Goal: Transaction & Acquisition: Register for event/course

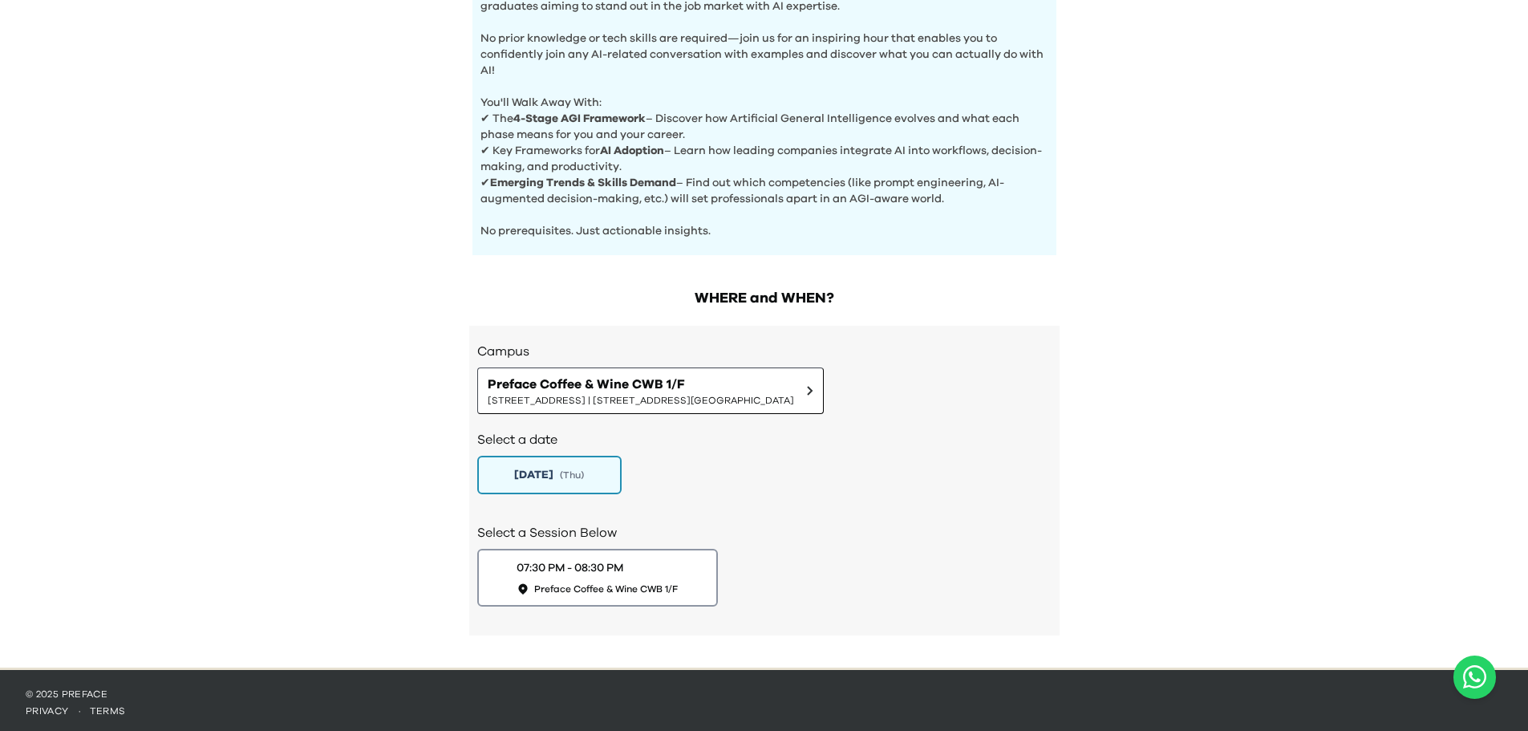
click at [434, 507] on div "AI Experience Day AI is reshaping careers, industries, and daily life - but how…" at bounding box center [764, 28] width 1528 height 1278
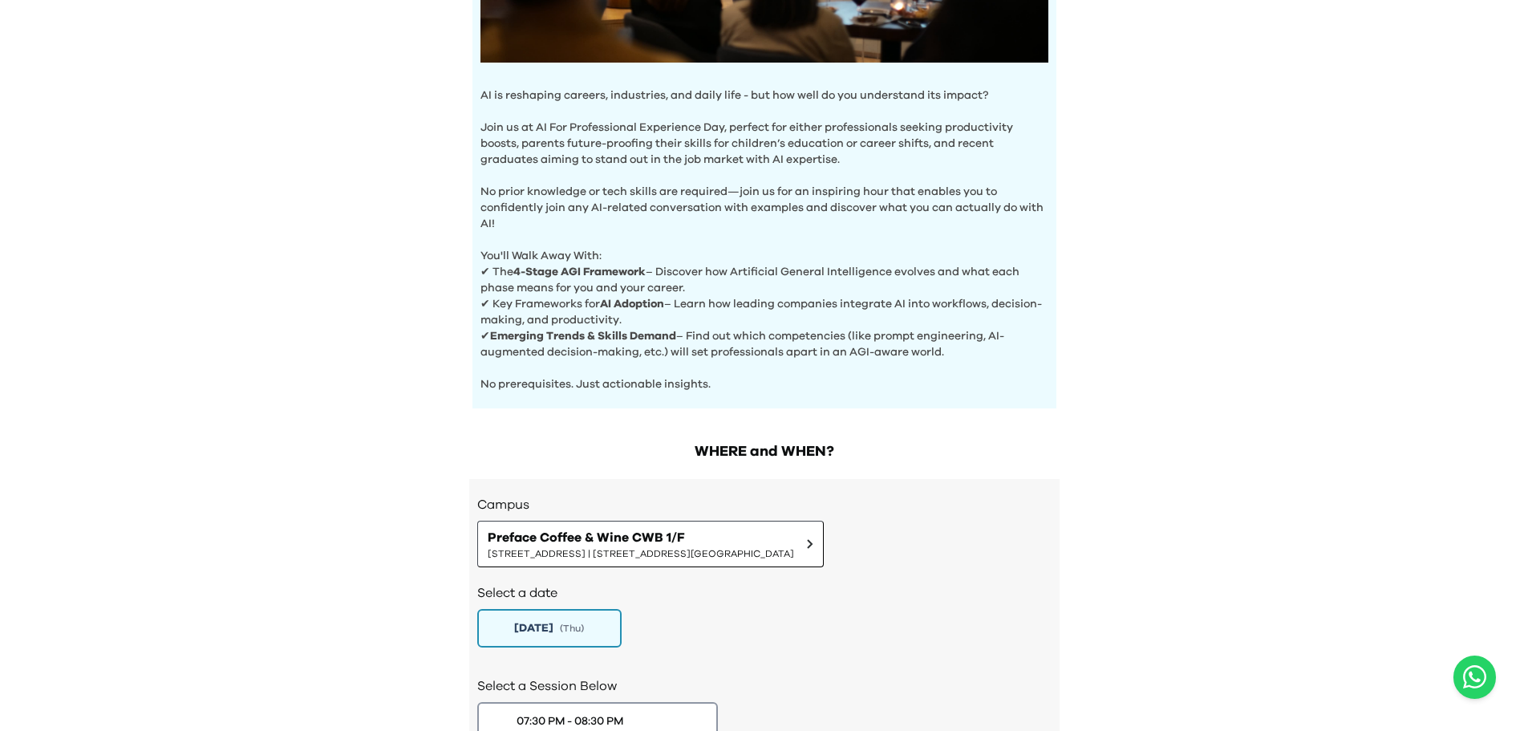
scroll to position [209, 0]
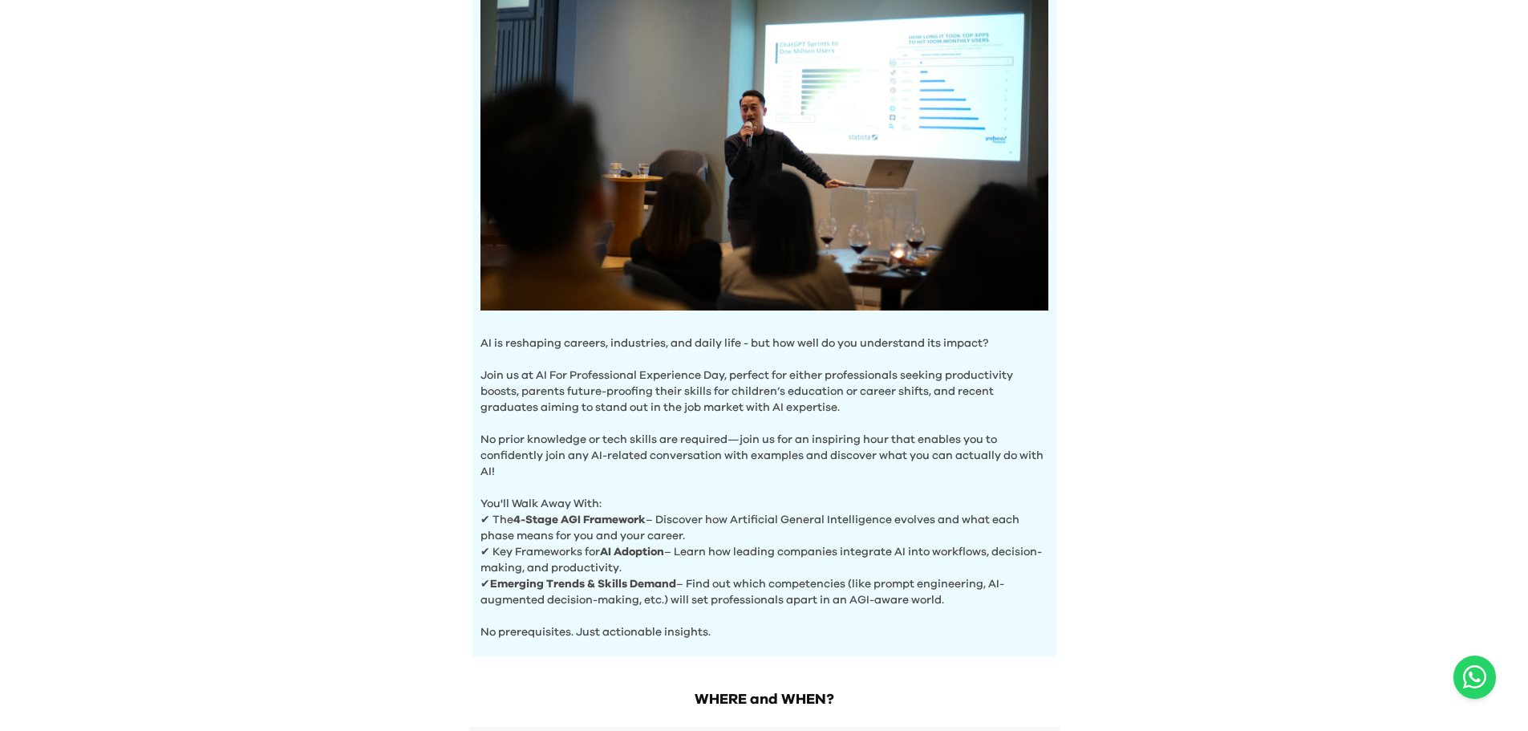
click at [427, 429] on div "AI Experience Day AI is reshaping careers, industries, and daily life - but how…" at bounding box center [764, 430] width 1528 height 1278
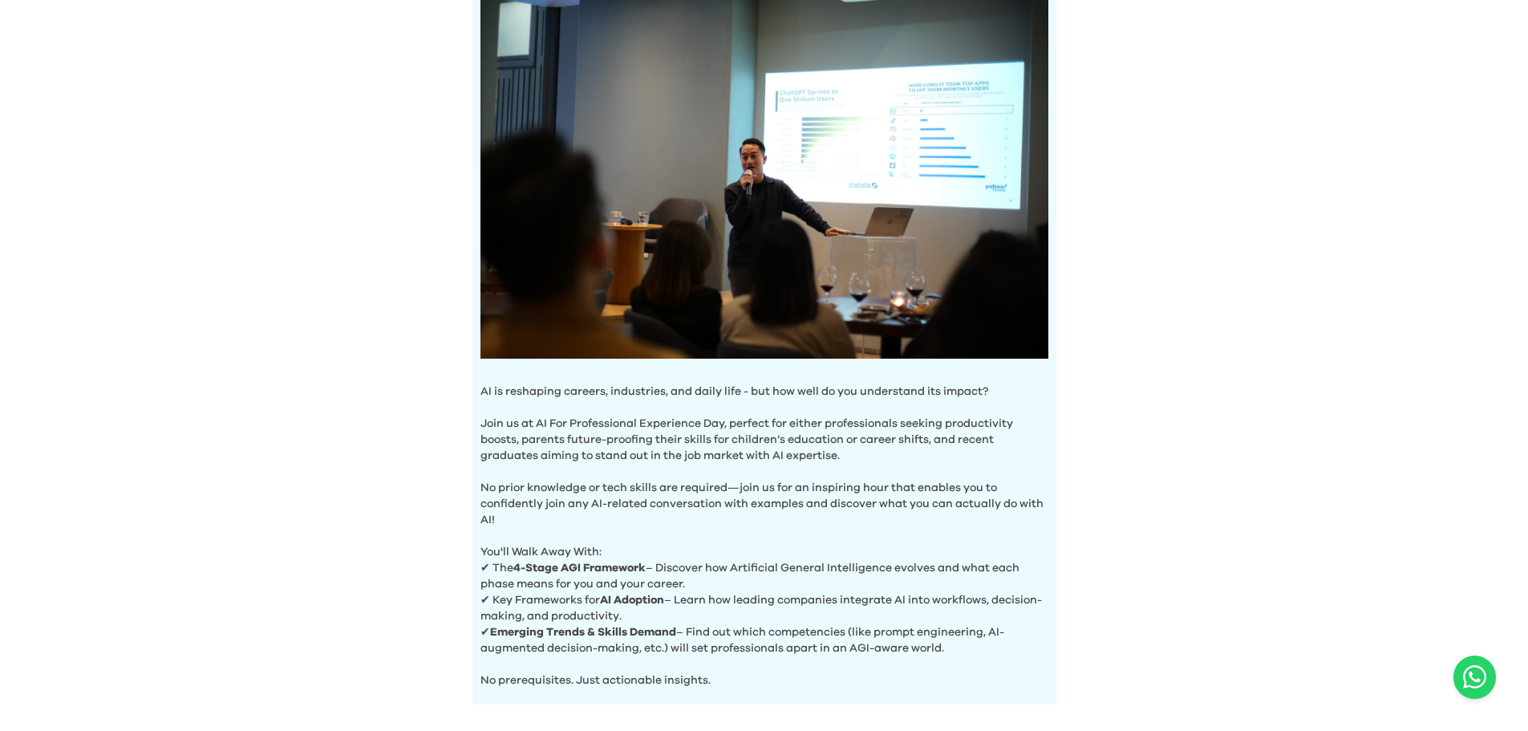
scroll to position [160, 0]
click at [313, 416] on div "AI Experience Day AI is reshaping careers, industries, and daily life - but how…" at bounding box center [764, 479] width 1528 height 1278
drag, startPoint x: 556, startPoint y: 517, endPoint x: 573, endPoint y: 525, distance: 18.3
click at [569, 525] on div "AI is reshaping careers, industries, and daily life - but how well do you under…" at bounding box center [765, 335] width 584 height 741
click at [573, 529] on p "You'll Walk Away With:" at bounding box center [765, 545] width 568 height 32
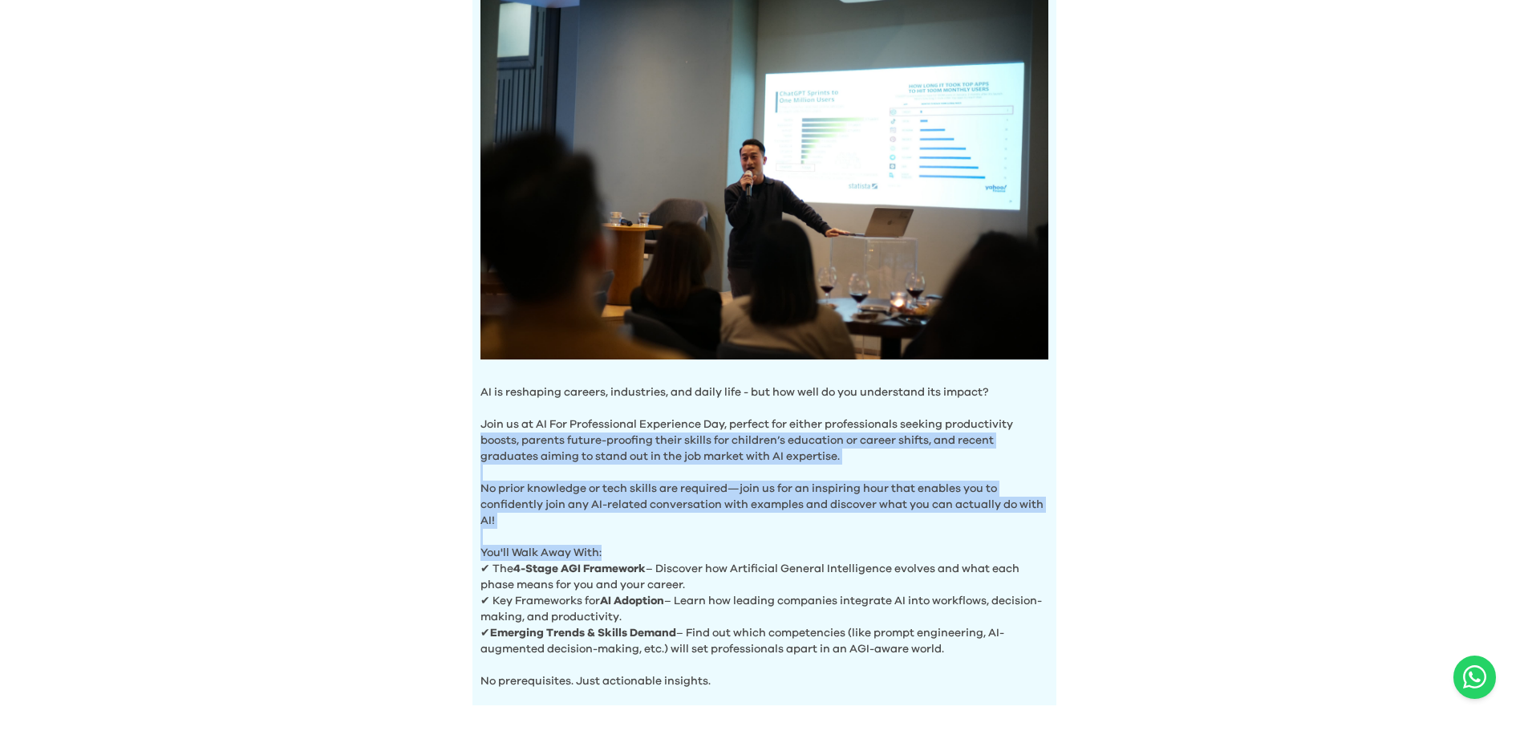
drag, startPoint x: 474, startPoint y: 440, endPoint x: 657, endPoint y: 546, distance: 211.0
click at [656, 546] on div "AI Experience Day AI is reshaping careers, industries, and daily life - but how…" at bounding box center [765, 299] width 616 height 811
click at [657, 546] on p "You'll Walk Away With:" at bounding box center [765, 545] width 568 height 32
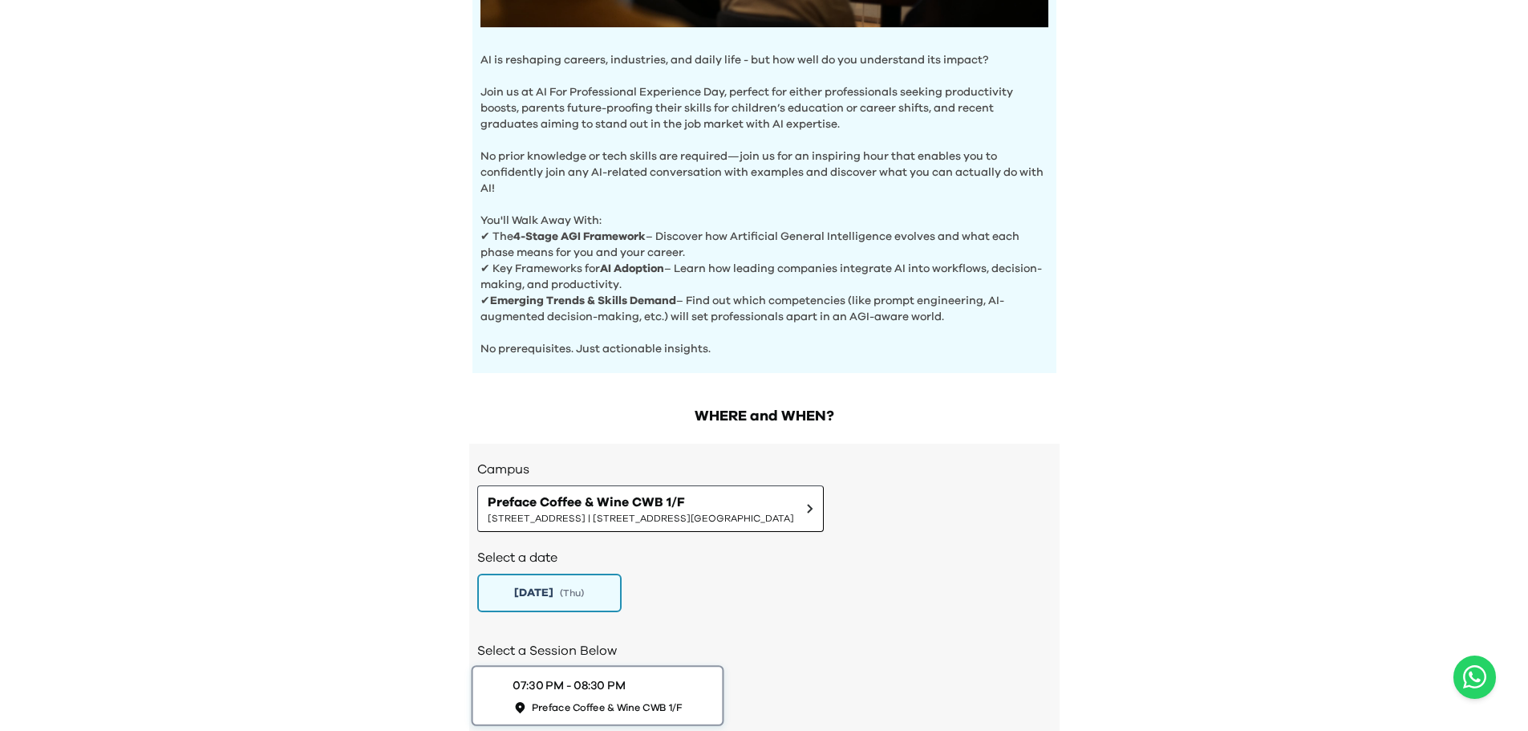
scroll to position [611, 0]
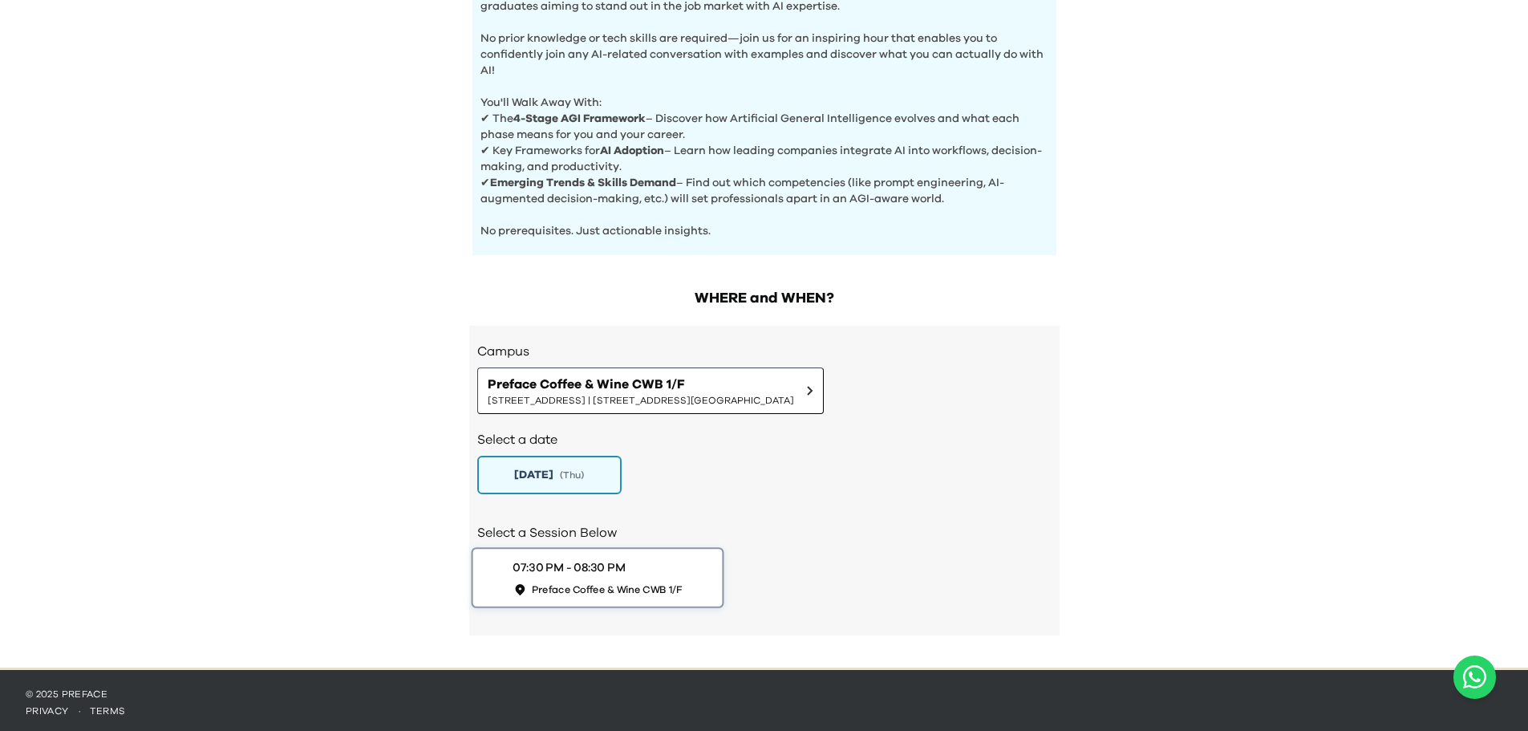
click at [604, 586] on span "Preface Coffee & Wine CWB 1/F" at bounding box center [606, 589] width 151 height 14
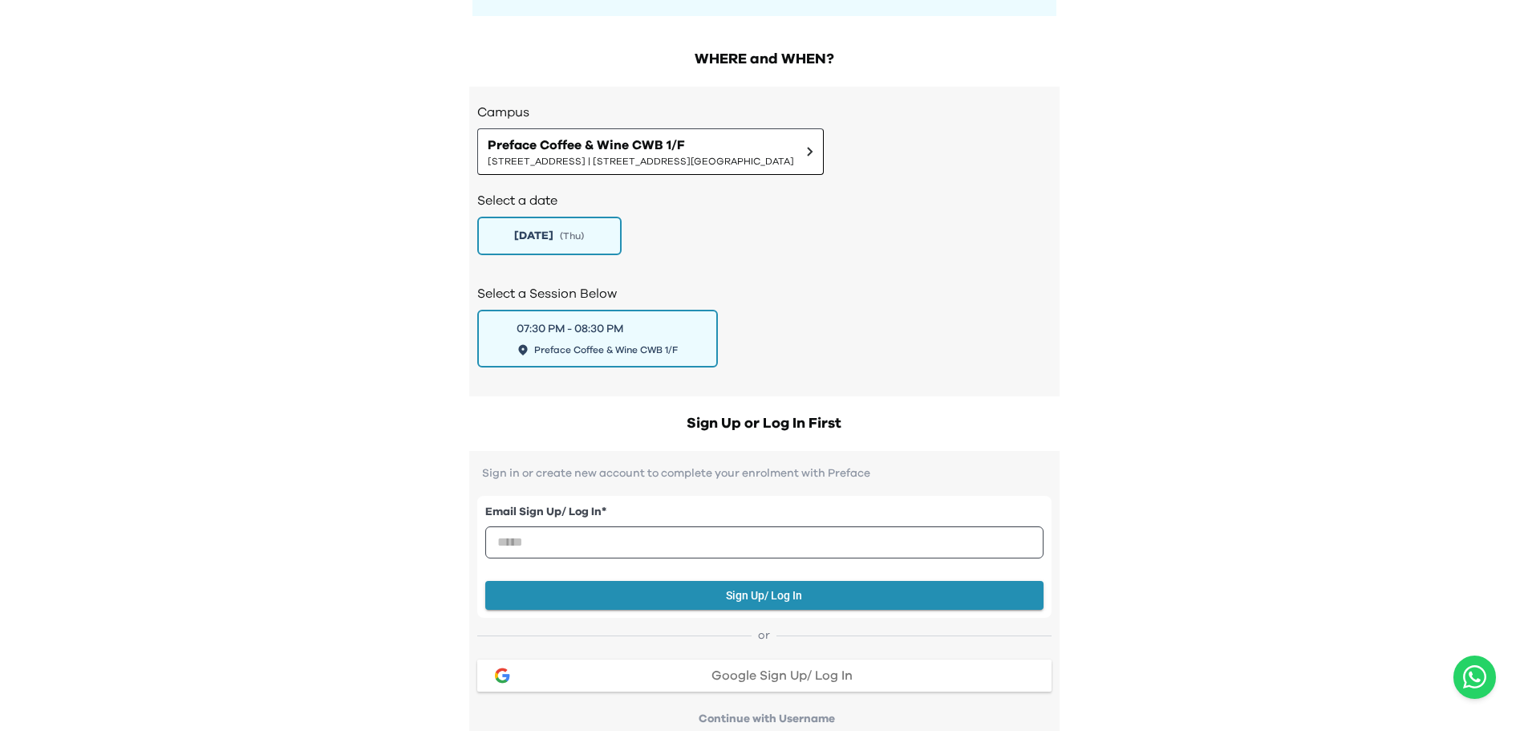
scroll to position [771, 0]
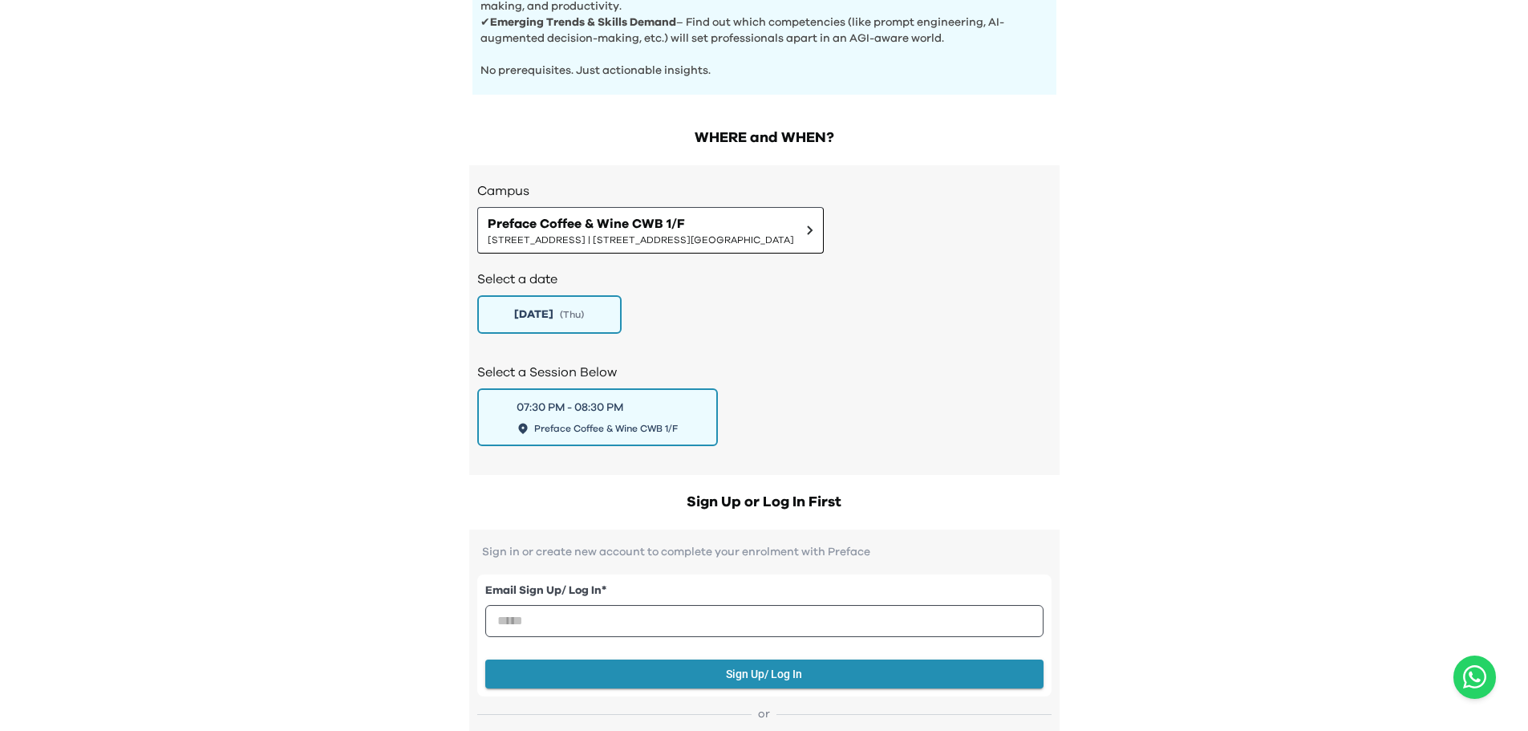
drag, startPoint x: 385, startPoint y: 514, endPoint x: 440, endPoint y: 534, distance: 58.1
click at [388, 515] on div "AI Experience Day AI is reshaping careers, industries, and daily life - but how…" at bounding box center [764, 366] width 1528 height 2274
drag, startPoint x: 510, startPoint y: 579, endPoint x: 530, endPoint y: 586, distance: 21.1
click at [517, 582] on label "Email Sign Up/ Log In *" at bounding box center [764, 590] width 558 height 17
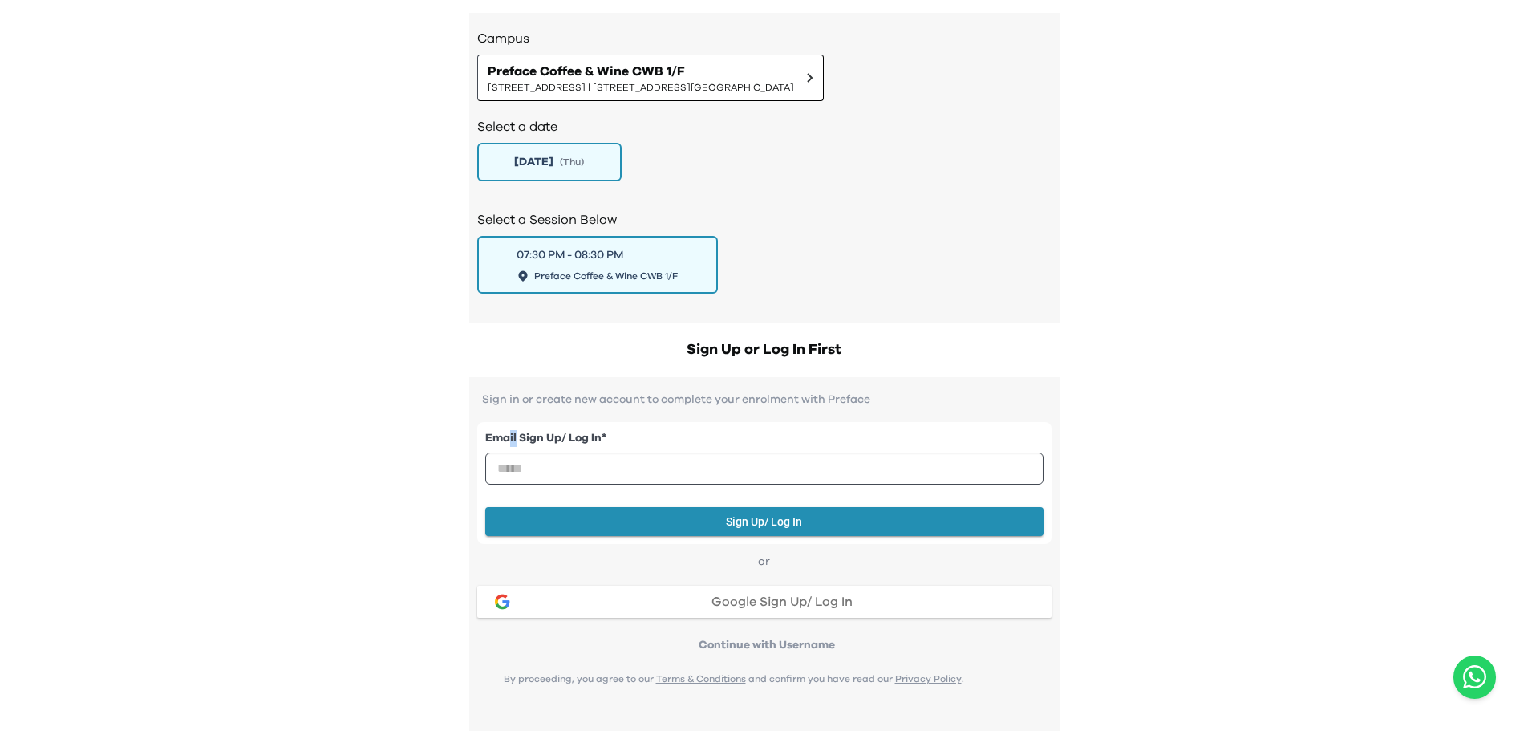
scroll to position [1092, 0]
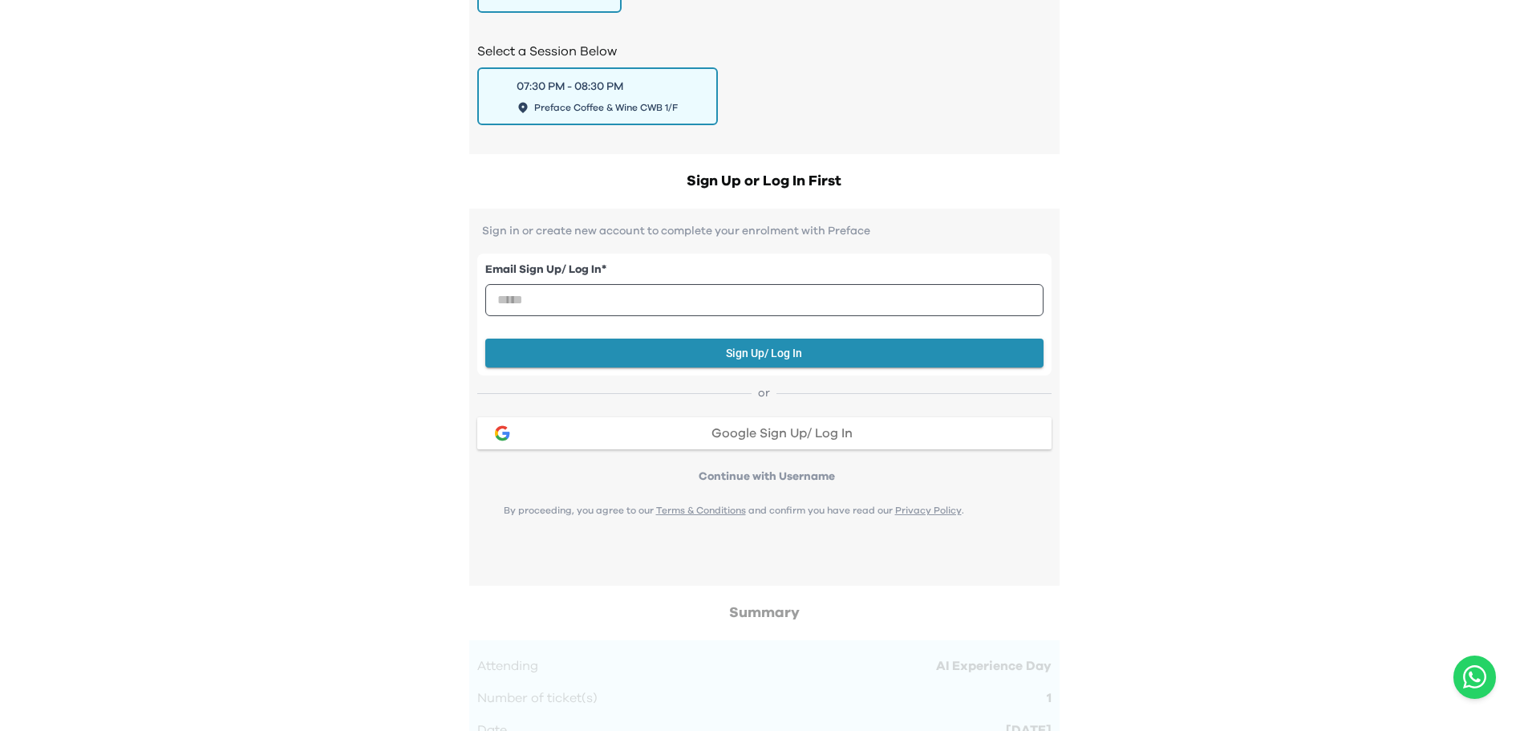
click at [392, 399] on div "AI Experience Day AI is reshaping careers, industries, and daily life - but how…" at bounding box center [764, 45] width 1528 height 2274
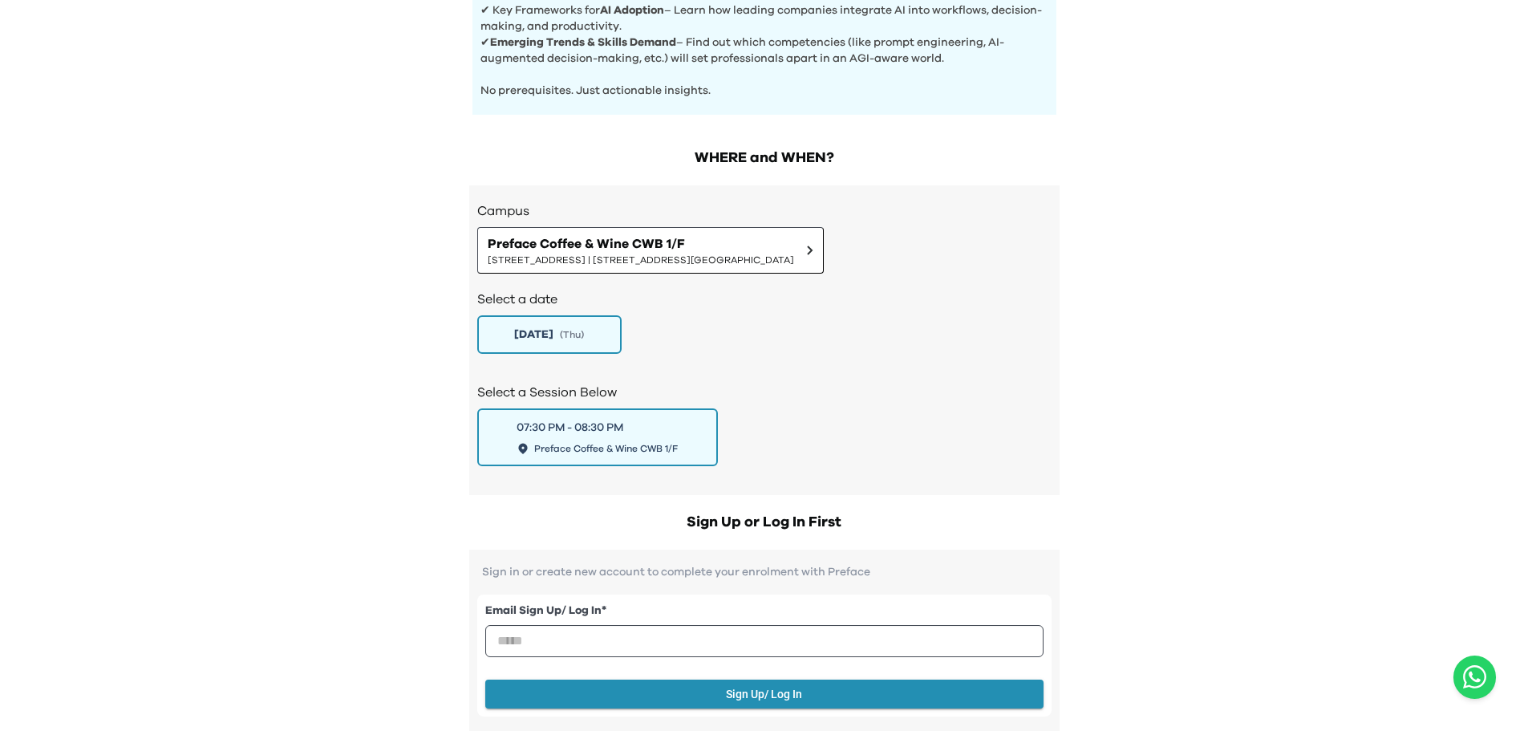
scroll to position [931, 0]
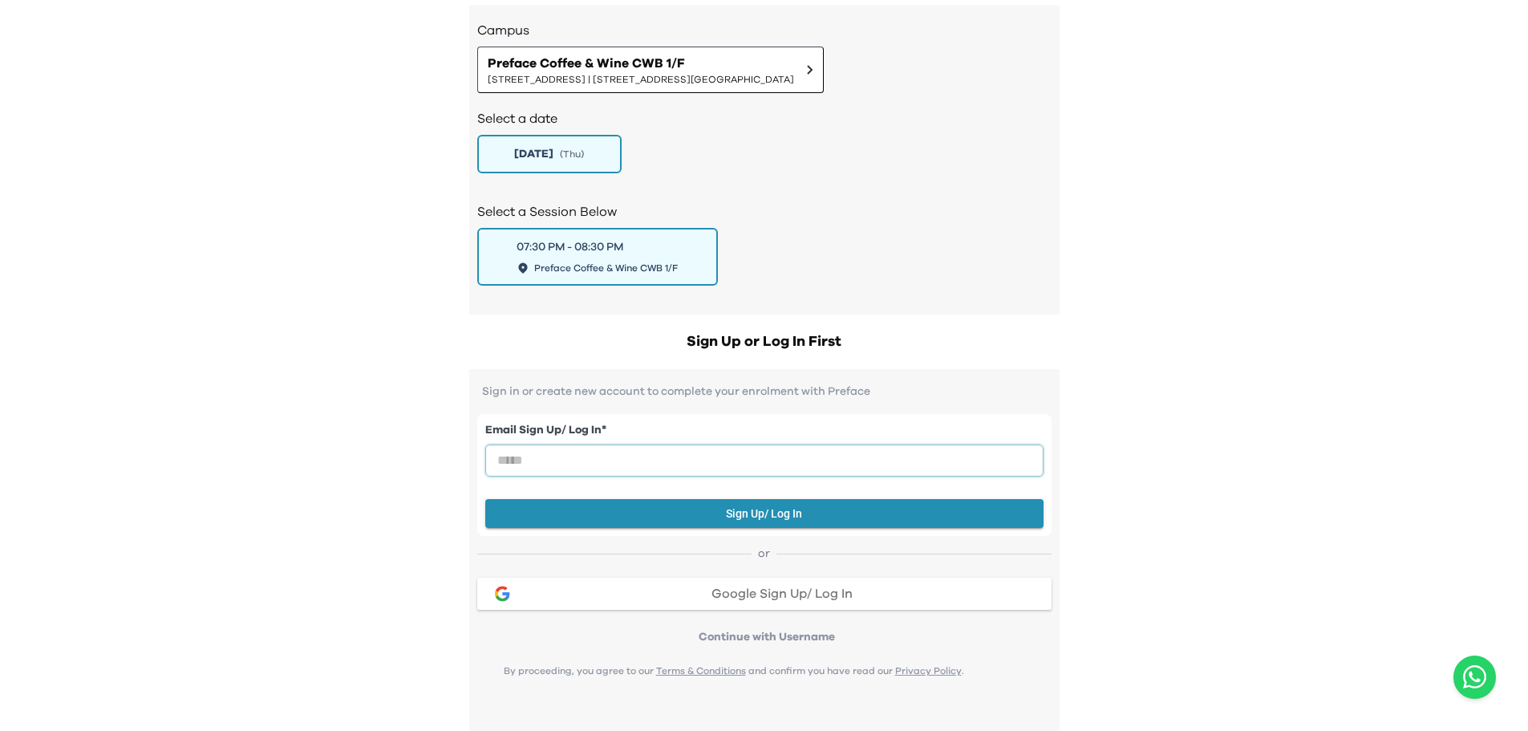
click at [560, 459] on input "email" at bounding box center [764, 460] width 558 height 32
type input "**********"
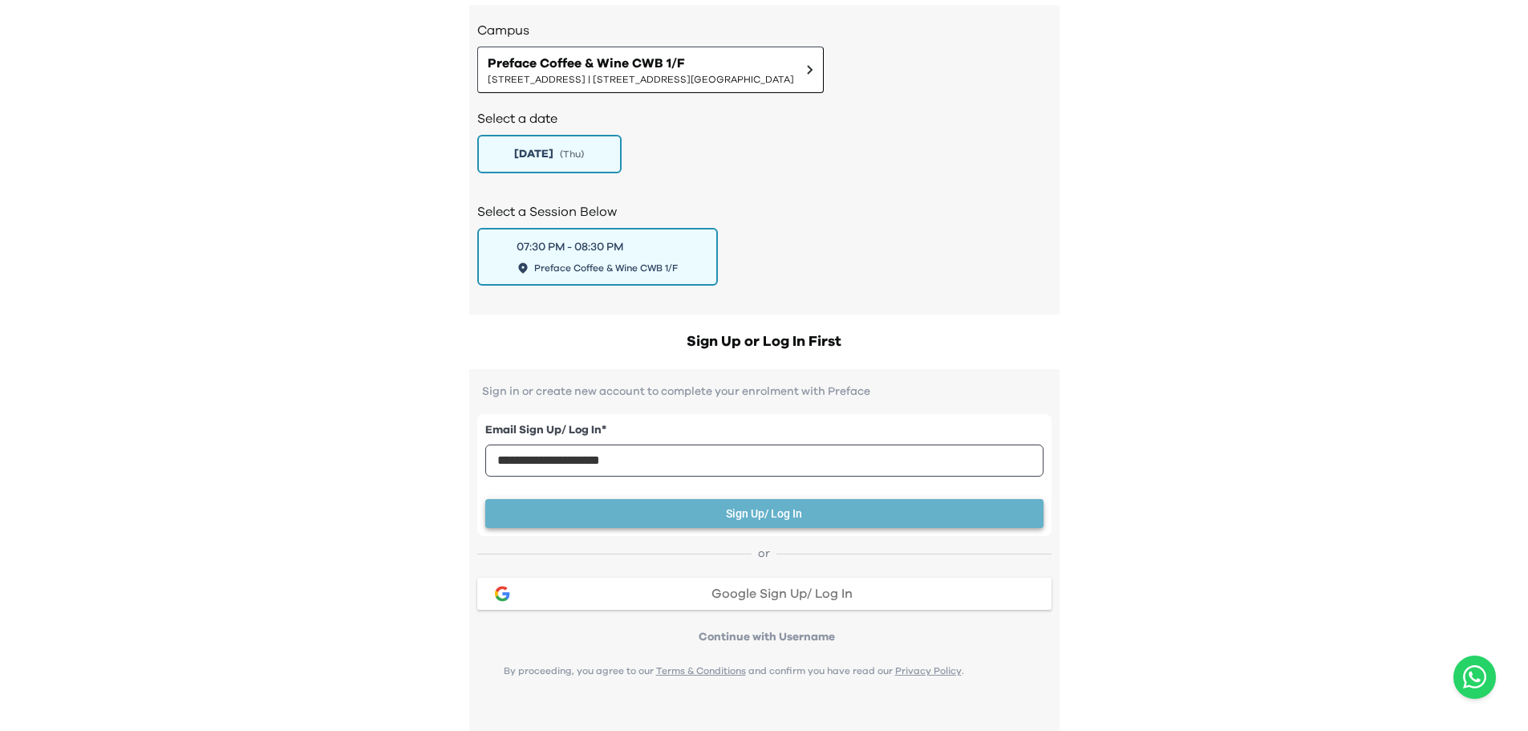
click at [664, 505] on button "Sign Up/ Log In" at bounding box center [764, 514] width 558 height 30
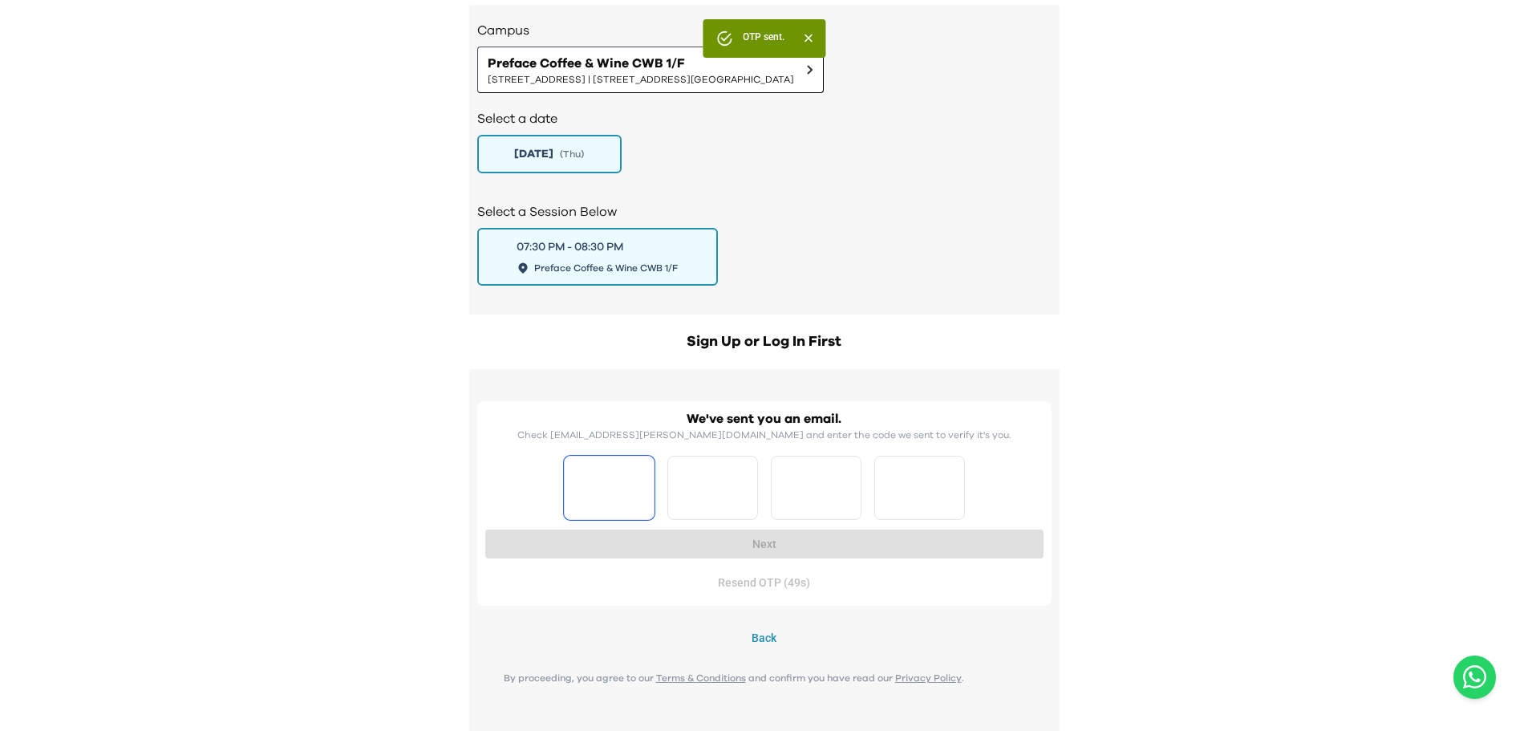
click at [596, 502] on input "Please enter OTP character 1" at bounding box center [609, 488] width 91 height 64
type input "*"
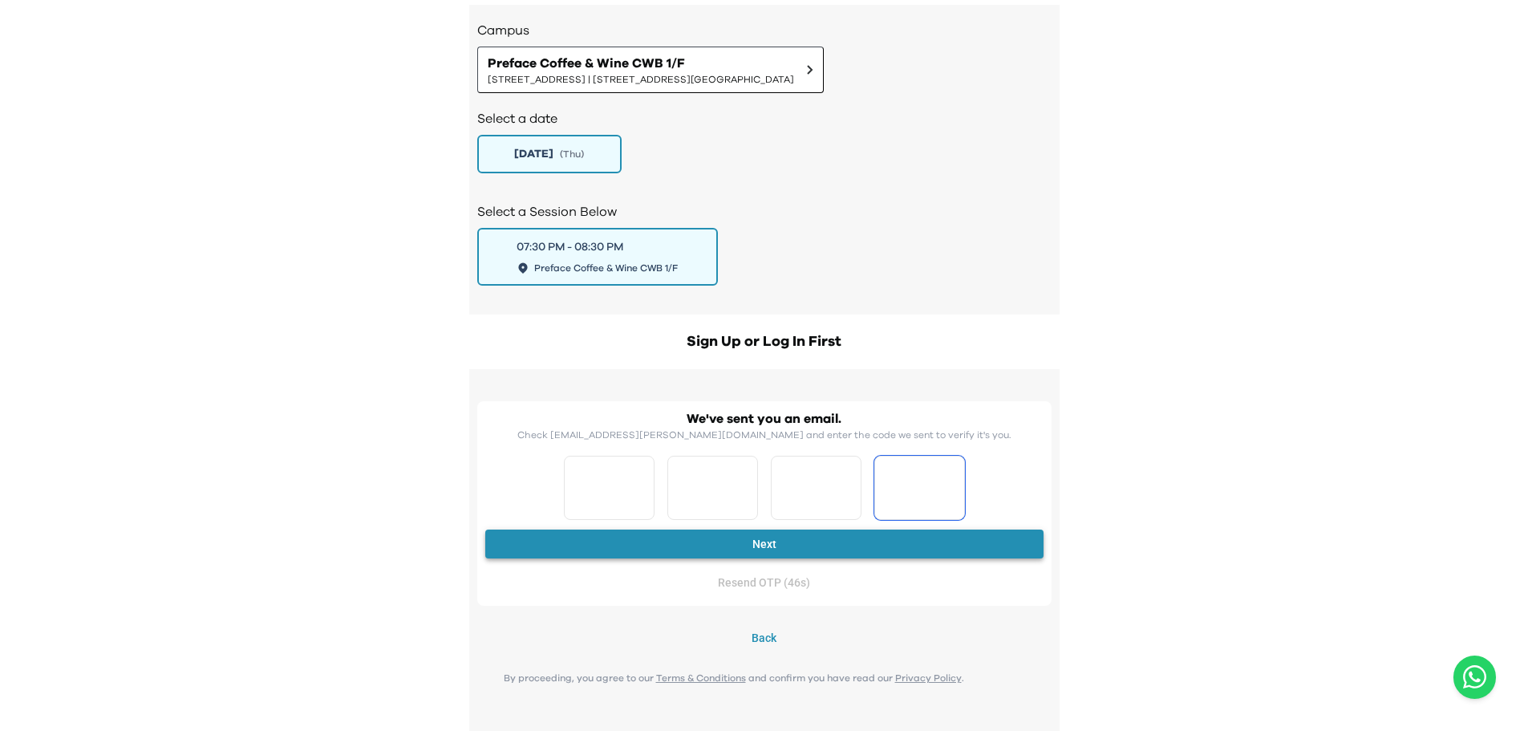
type input "*"
click at [589, 530] on button "Next" at bounding box center [764, 545] width 558 height 30
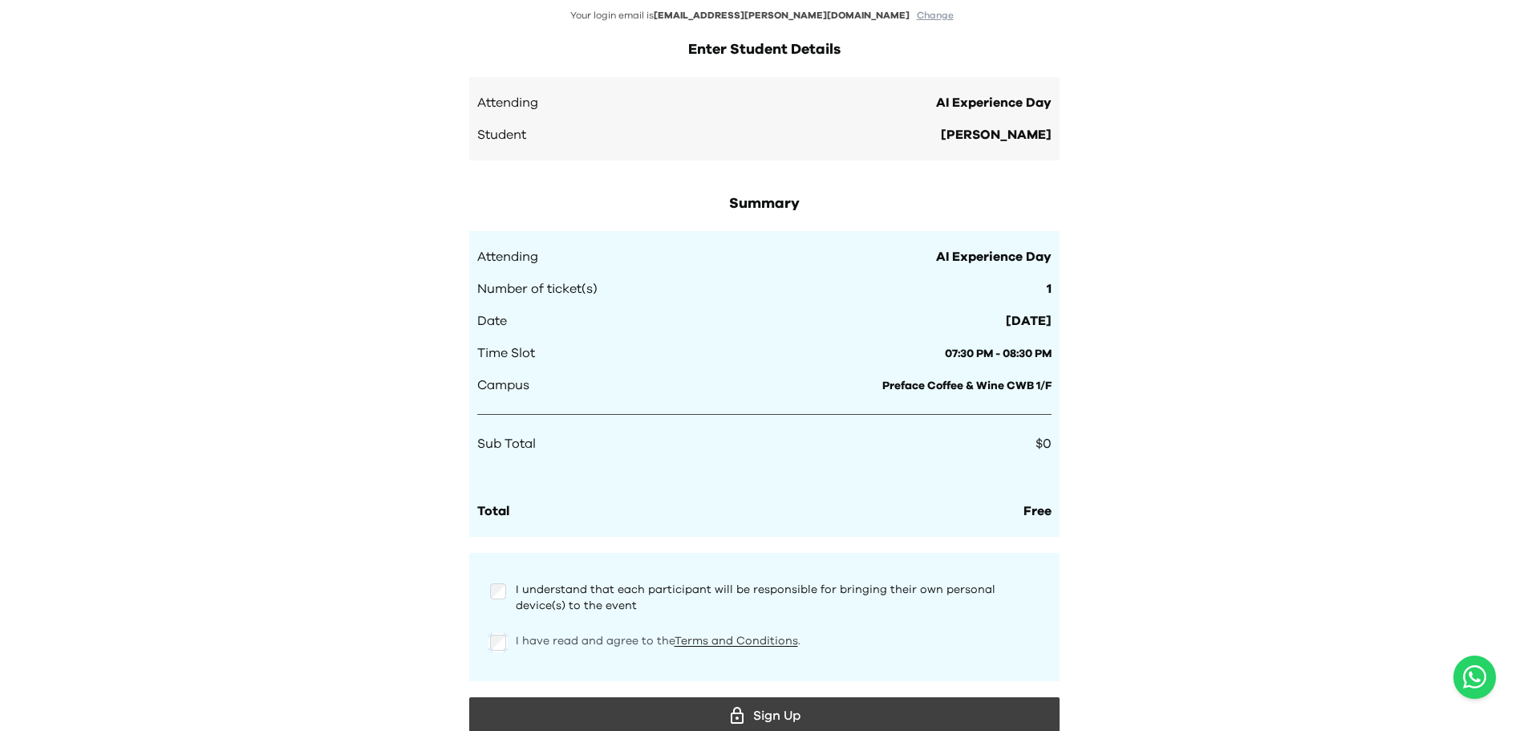
scroll to position [1342, 0]
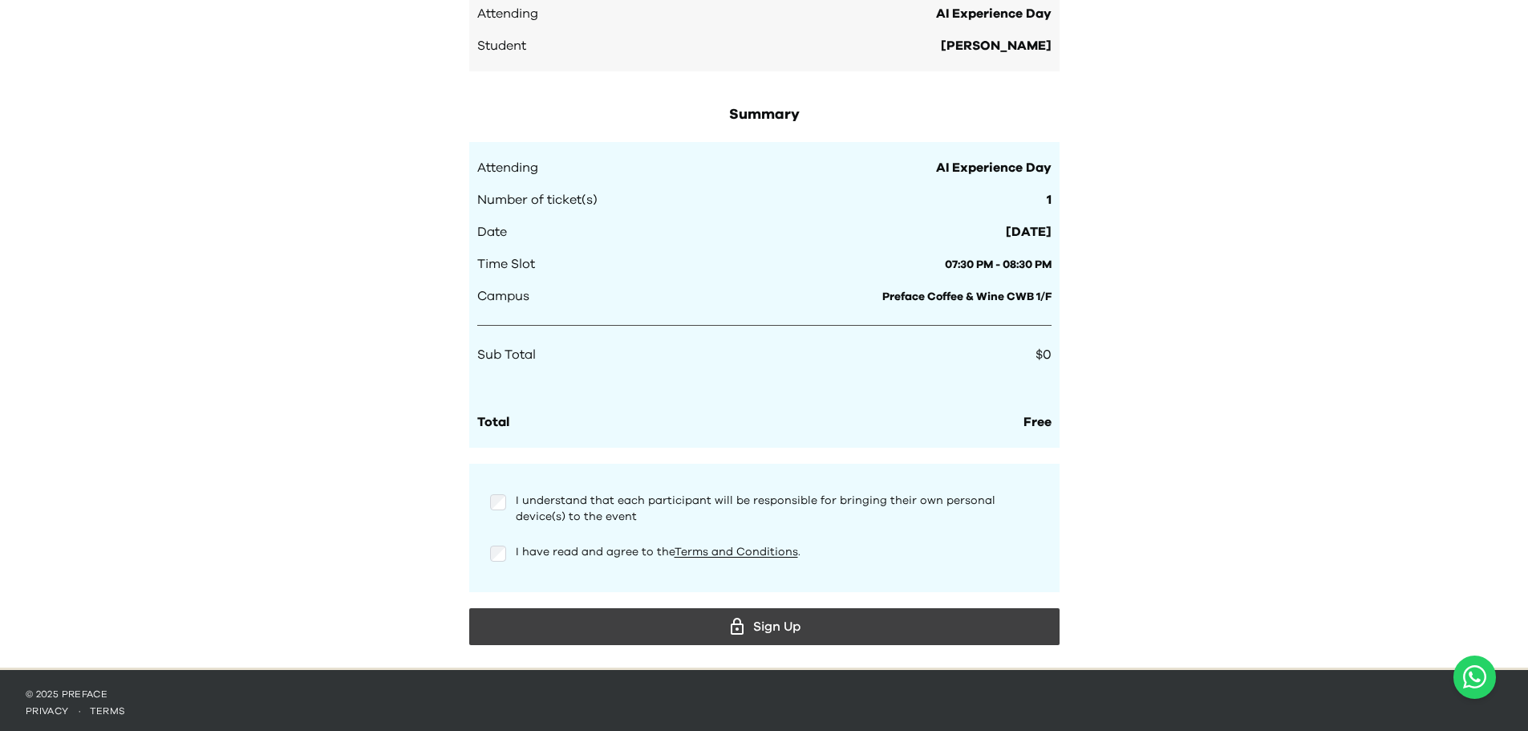
drag, startPoint x: 691, startPoint y: 613, endPoint x: 692, endPoint y: 658, distance: 45.0
click at [692, 615] on div "Sign Up" at bounding box center [764, 627] width 565 height 24
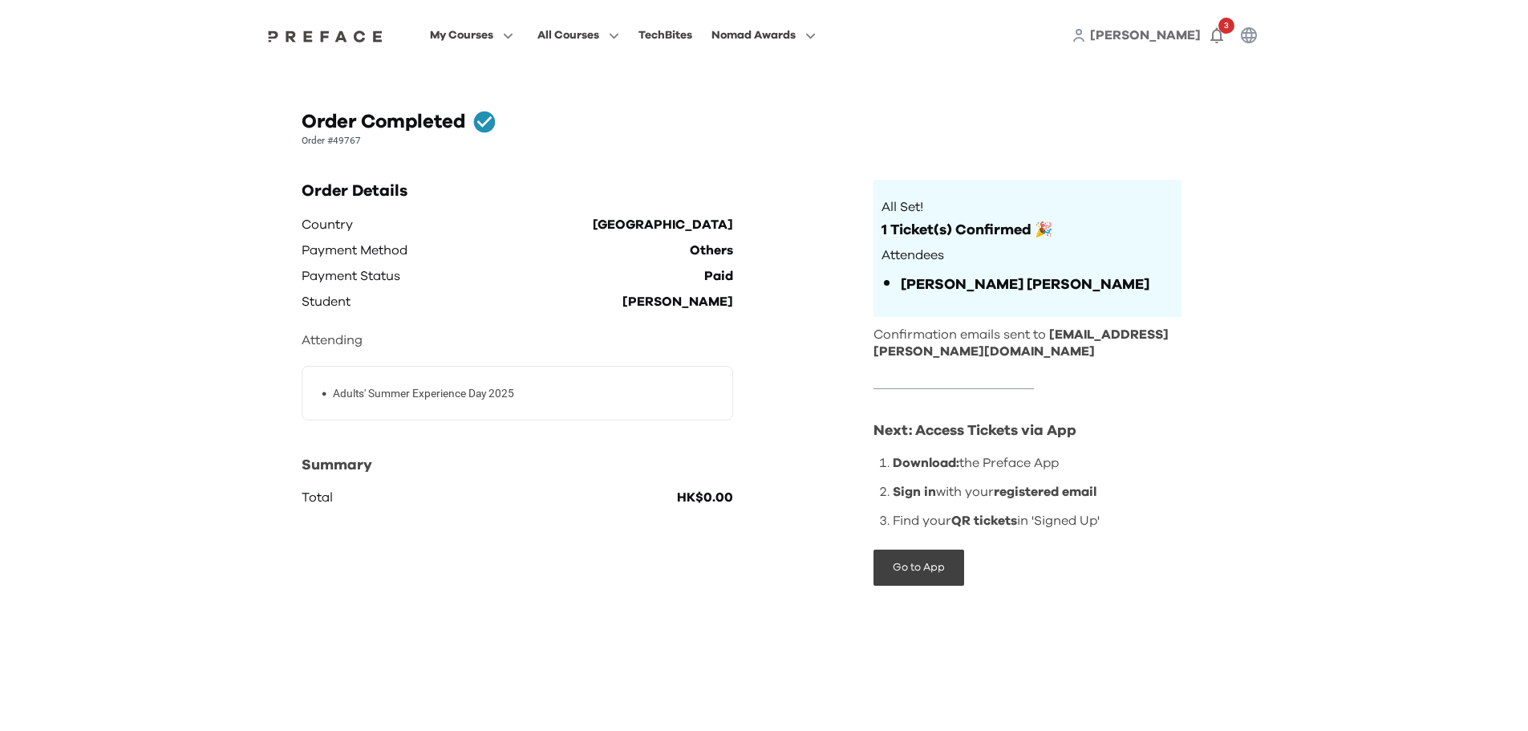
drag, startPoint x: 376, startPoint y: 303, endPoint x: 440, endPoint y: 305, distance: 64.2
click at [440, 305] on div "Student [PERSON_NAME]" at bounding box center [518, 302] width 432 height 26
drag, startPoint x: 363, startPoint y: 400, endPoint x: 442, endPoint y: 394, distance: 78.9
click at [442, 394] on p "Adults' Summer Experience Day 2025" at bounding box center [423, 393] width 181 height 17
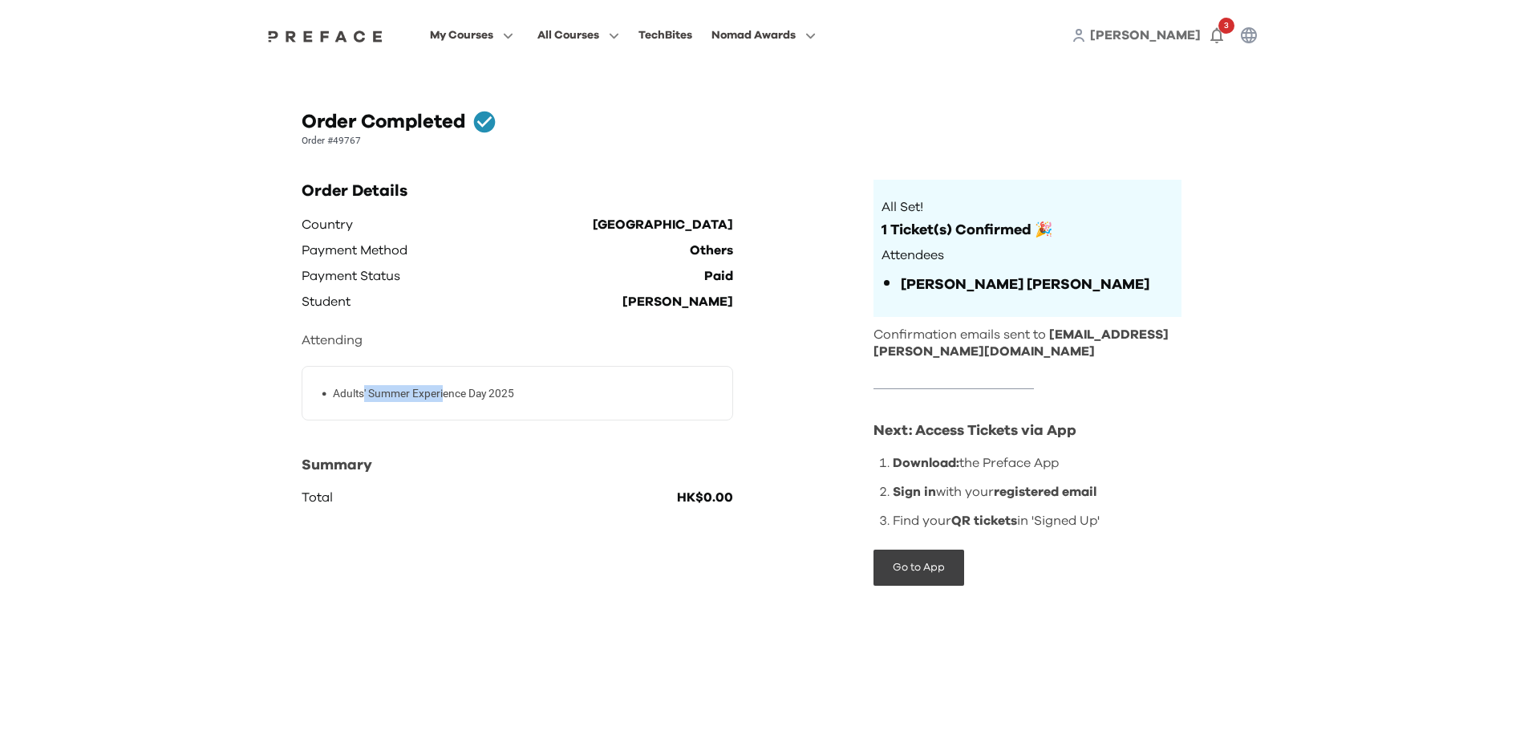
click at [442, 394] on p "Adults' Summer Experience Day 2025" at bounding box center [423, 393] width 181 height 17
drag, startPoint x: 338, startPoint y: 395, endPoint x: 567, endPoint y: 388, distance: 229.5
click at [567, 388] on li "• Adults' Summer Experience Day 2025" at bounding box center [524, 393] width 405 height 17
drag, startPoint x: 562, startPoint y: 400, endPoint x: 294, endPoint y: 407, distance: 267.2
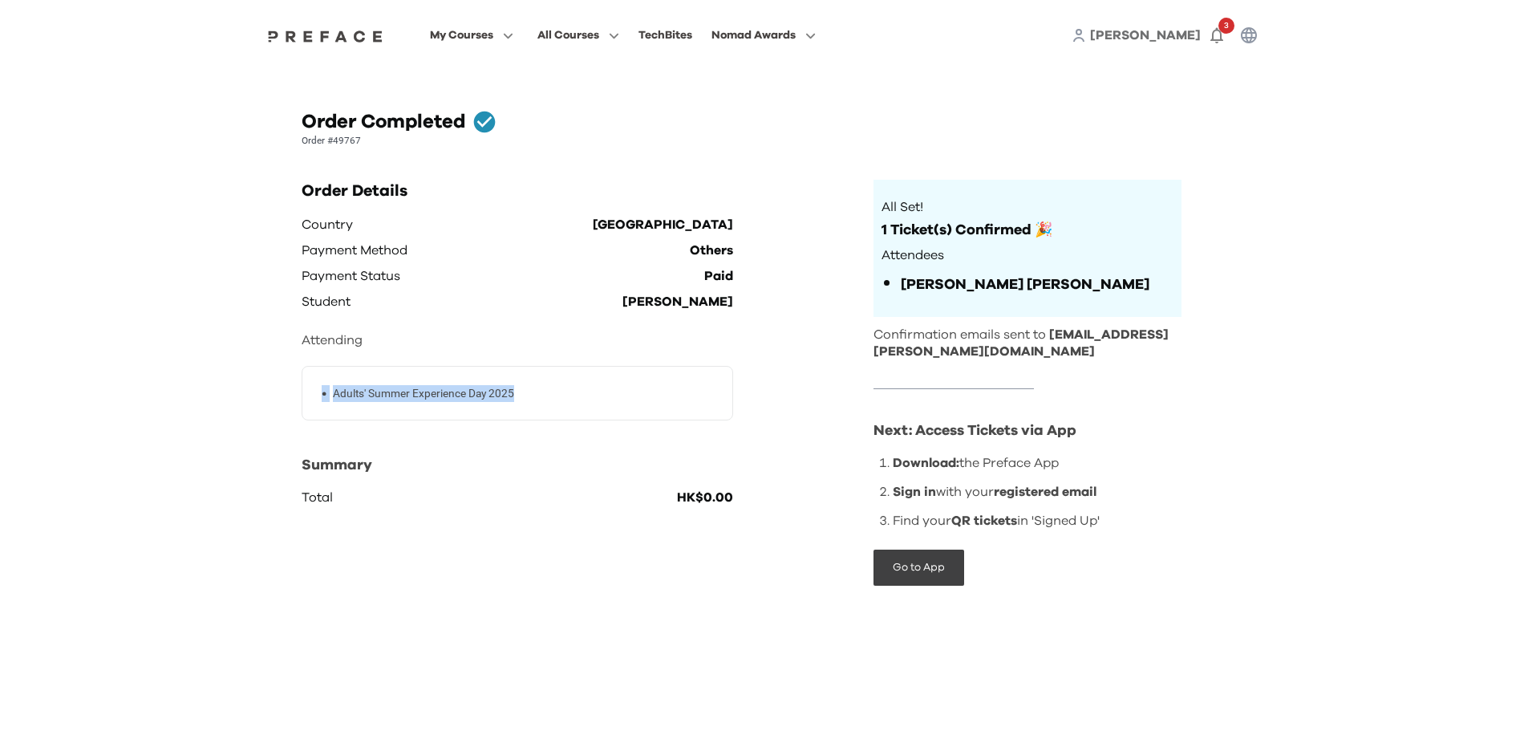
click at [296, 407] on div "Order Completed Order #49767 Order Details Country Hong Kong Payment Method Oth…" at bounding box center [764, 360] width 1003 height 541
click at [294, 407] on div "Order Completed Order #49767 Order Details Country Hong Kong Payment Method Oth…" at bounding box center [764, 360] width 1003 height 541
drag, startPoint x: 580, startPoint y: 396, endPoint x: 255, endPoint y: 383, distance: 325.2
click at [257, 384] on div "Order Completed Order #49767 Order Details Country Hong Kong Payment Method Oth…" at bounding box center [764, 360] width 1027 height 579
click at [255, 383] on div "Order Completed Order #49767 Order Details Country Hong Kong Payment Method Oth…" at bounding box center [764, 360] width 1027 height 579
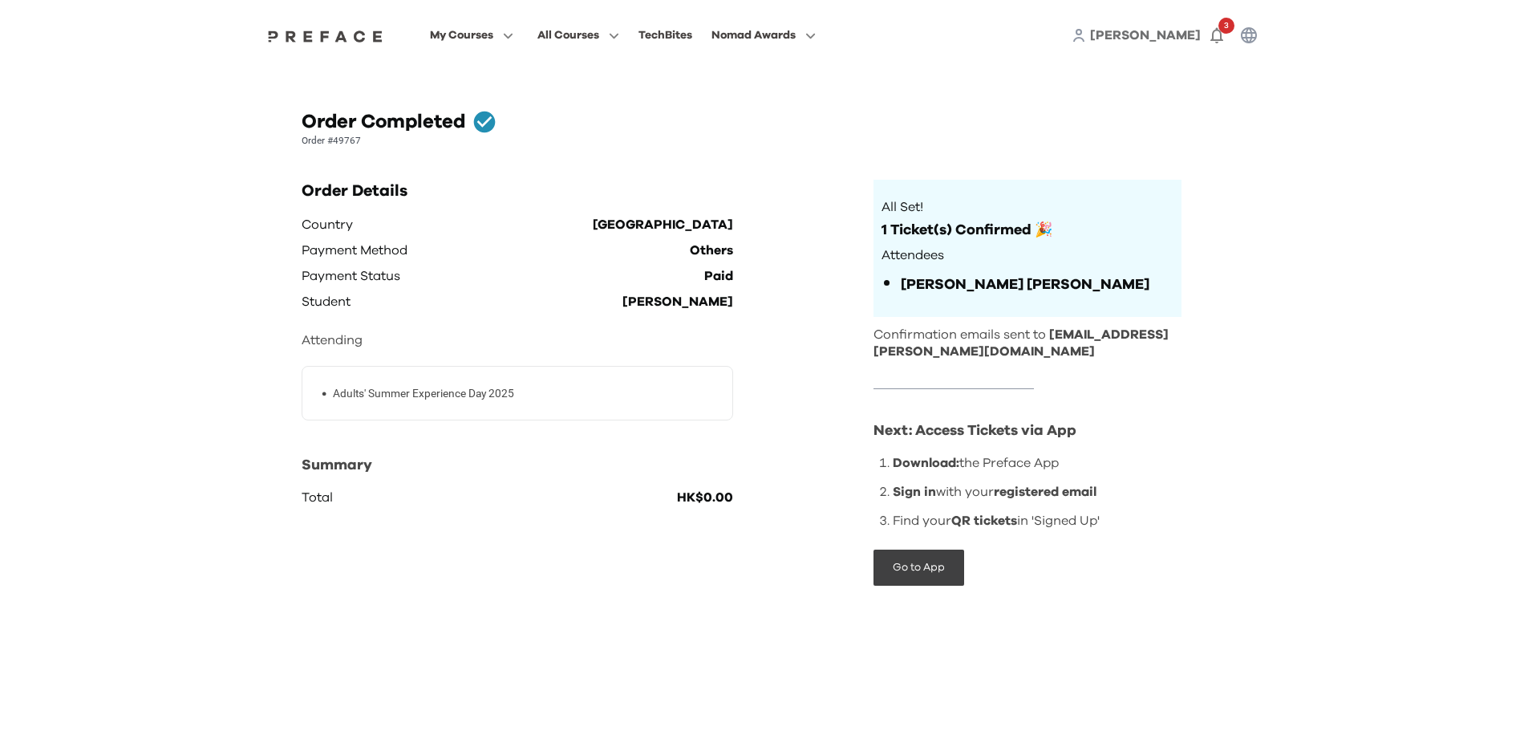
click at [344, 40] on img at bounding box center [326, 36] width 124 height 13
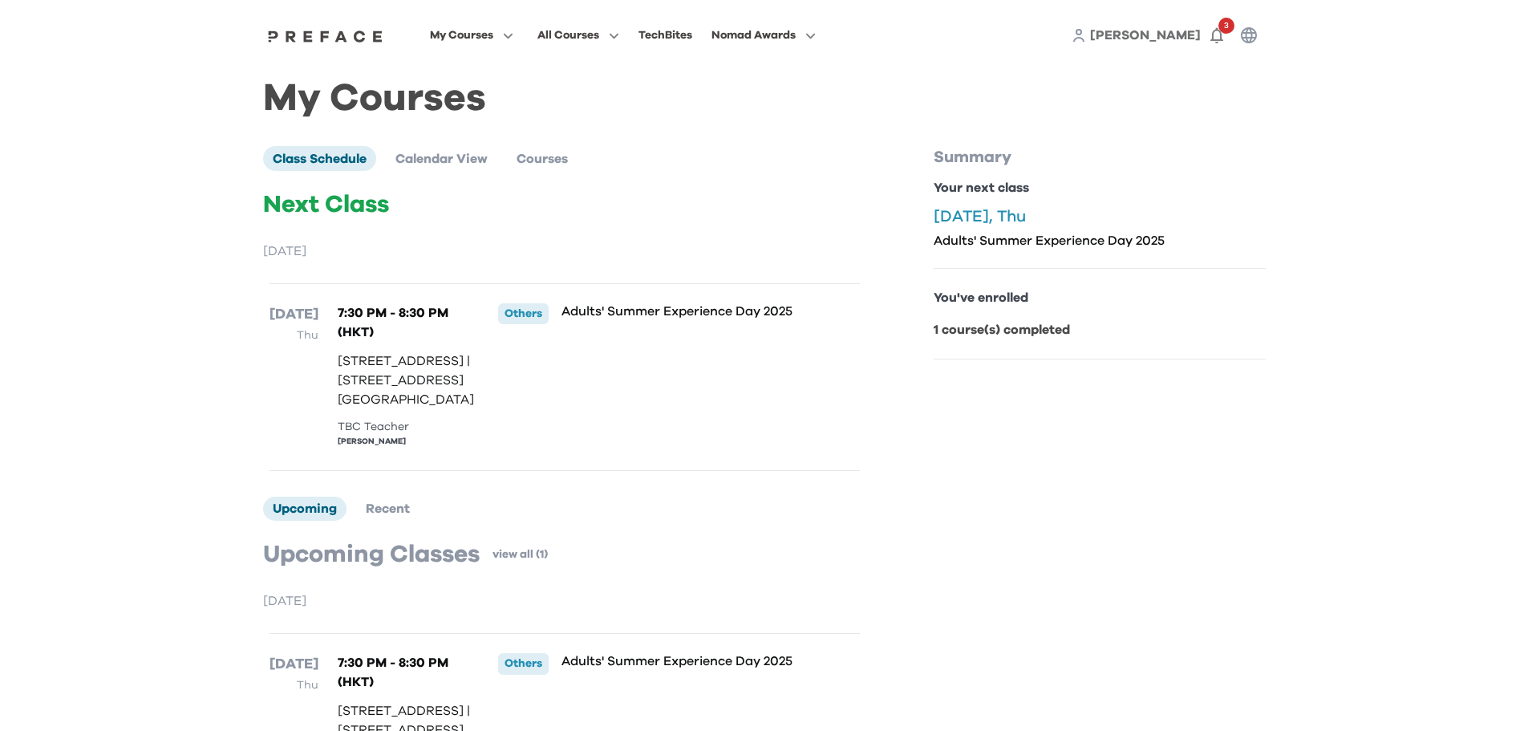
click at [213, 292] on div "My Courses All Courses TechBites Nomad Awards [PERSON_NAME] 3 My Courses Class …" at bounding box center [764, 427] width 1528 height 854
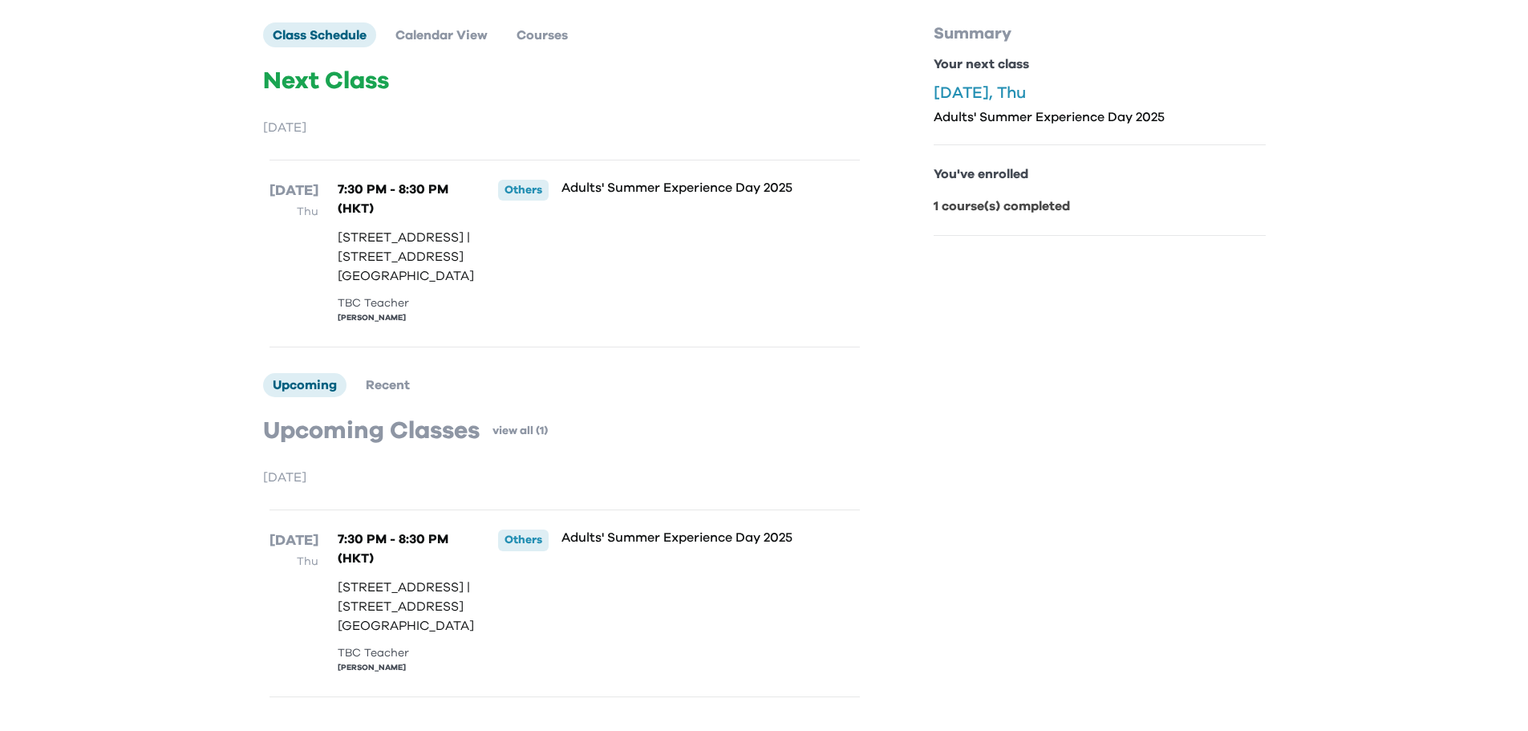
scroll to position [80, 0]
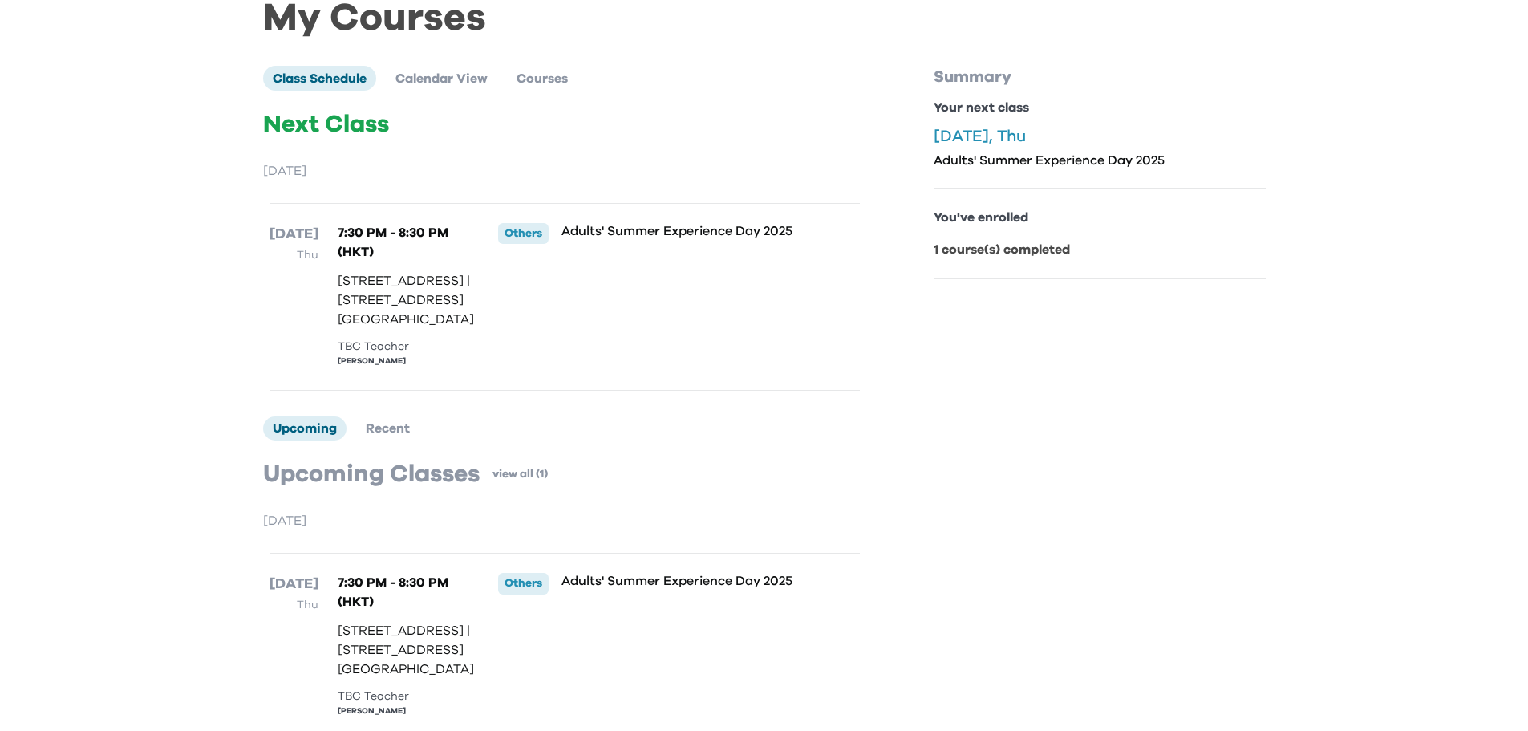
drag, startPoint x: 341, startPoint y: 286, endPoint x: 413, endPoint y: 345, distance: 93.0
click at [413, 329] on p "[STREET_ADDRESS] | [STREET_ADDRESS][GEOGRAPHIC_DATA]" at bounding box center [412, 300] width 148 height 58
